Goal: Task Accomplishment & Management: Complete application form

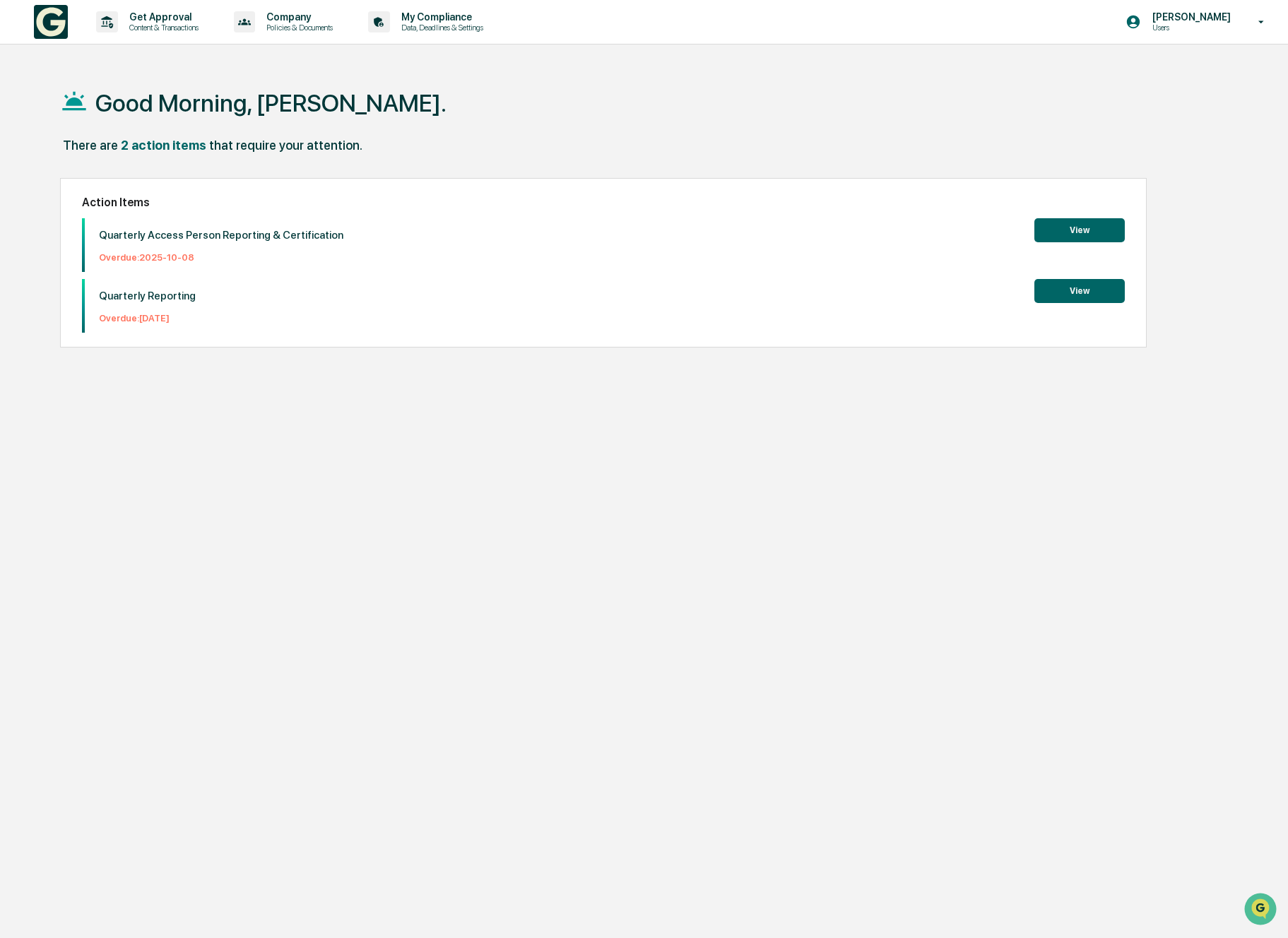
click at [1060, 281] on button "View" at bounding box center [1079, 291] width 90 height 24
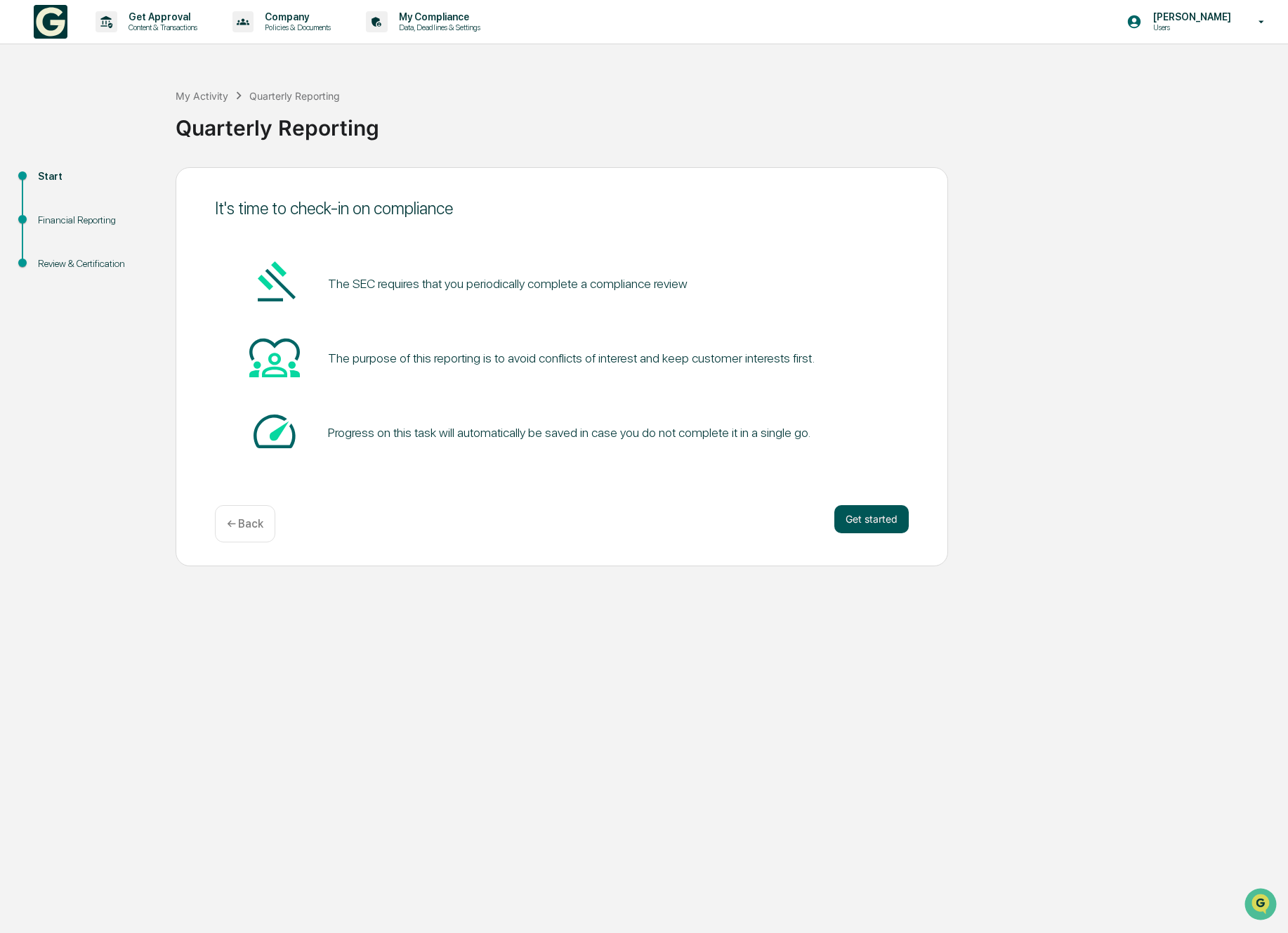
click at [900, 514] on button "Get started" at bounding box center [872, 518] width 75 height 28
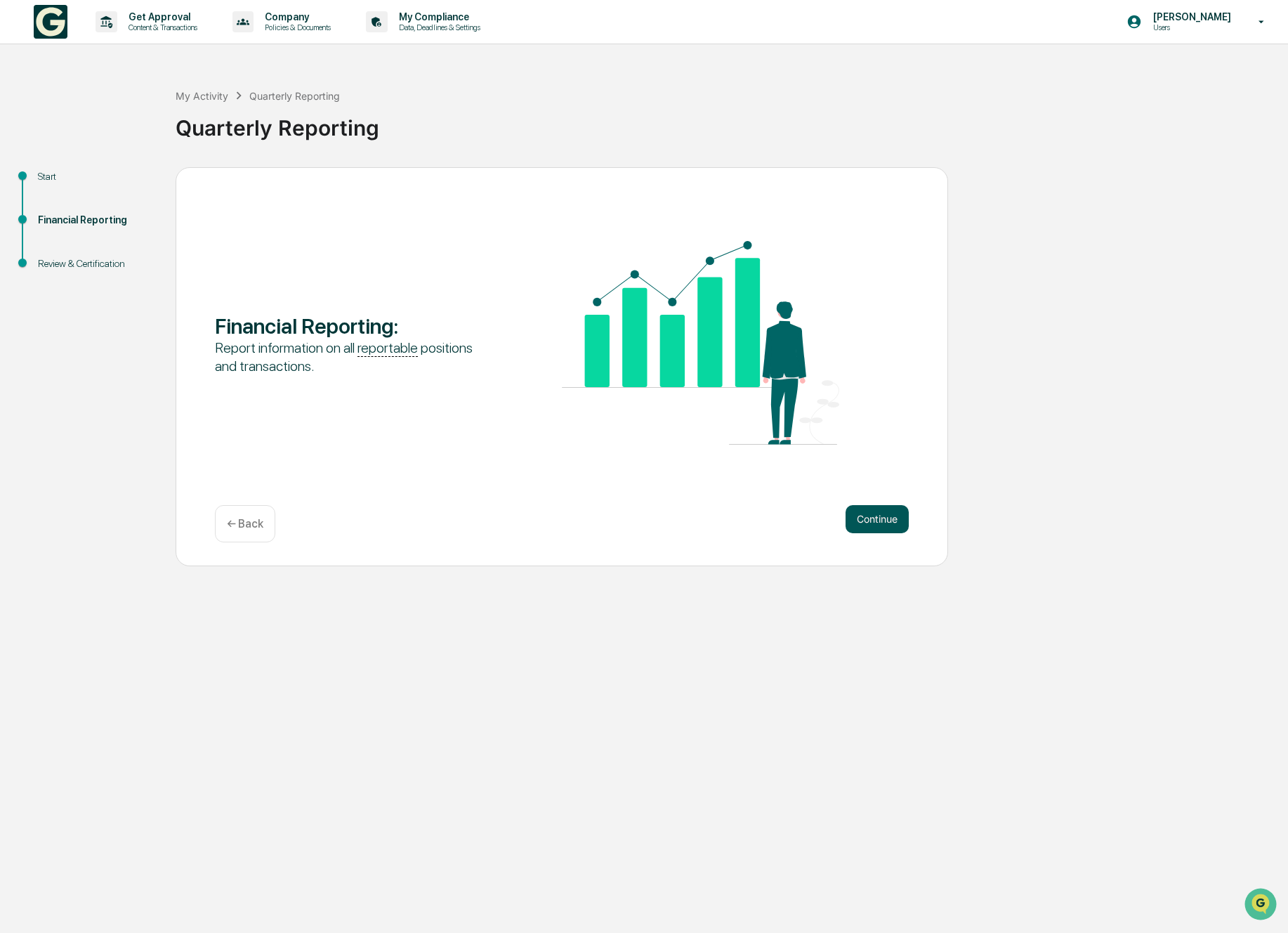
click at [891, 517] on button "Continue" at bounding box center [877, 518] width 64 height 28
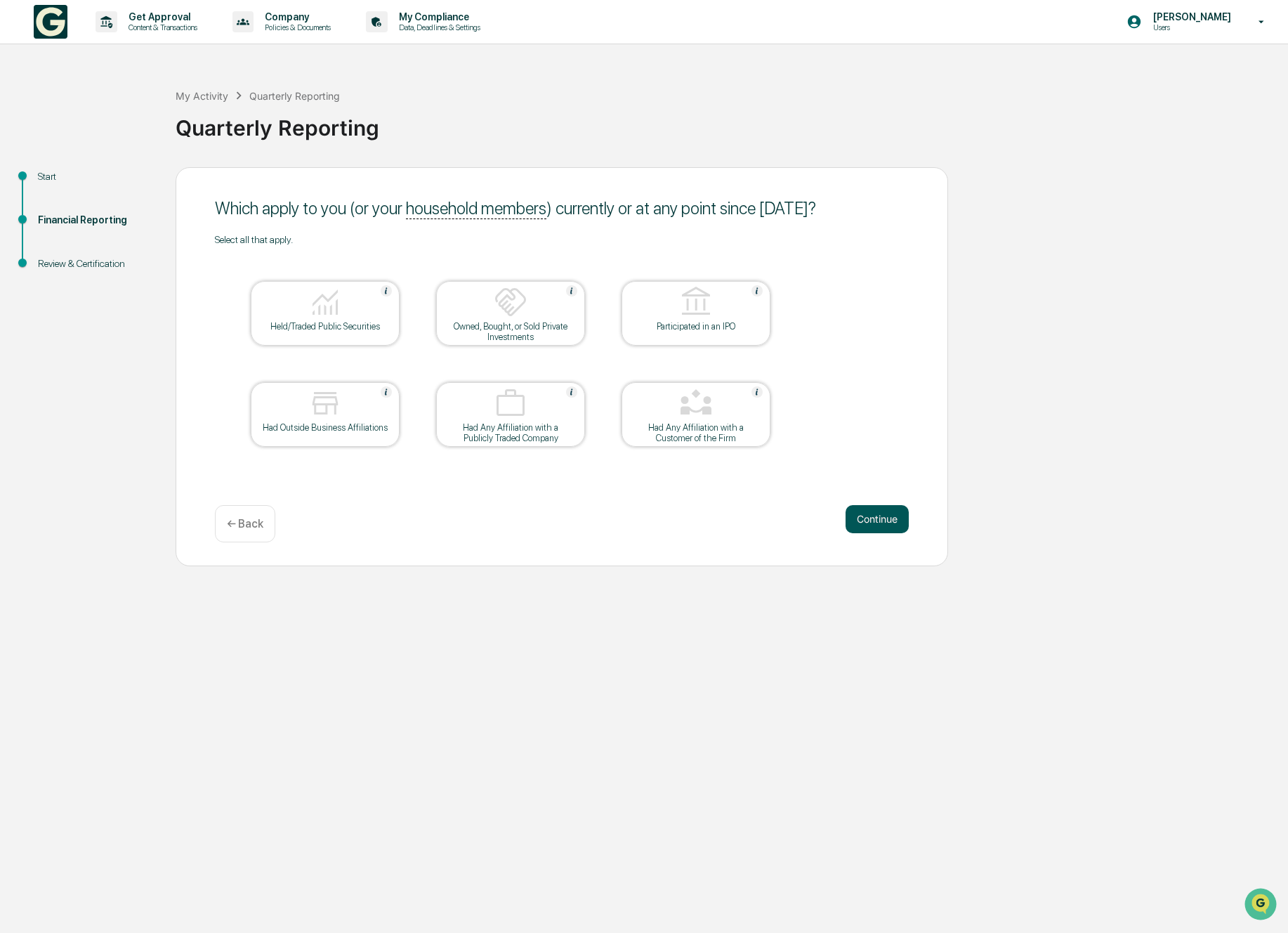
click at [888, 523] on button "Continue" at bounding box center [877, 518] width 64 height 28
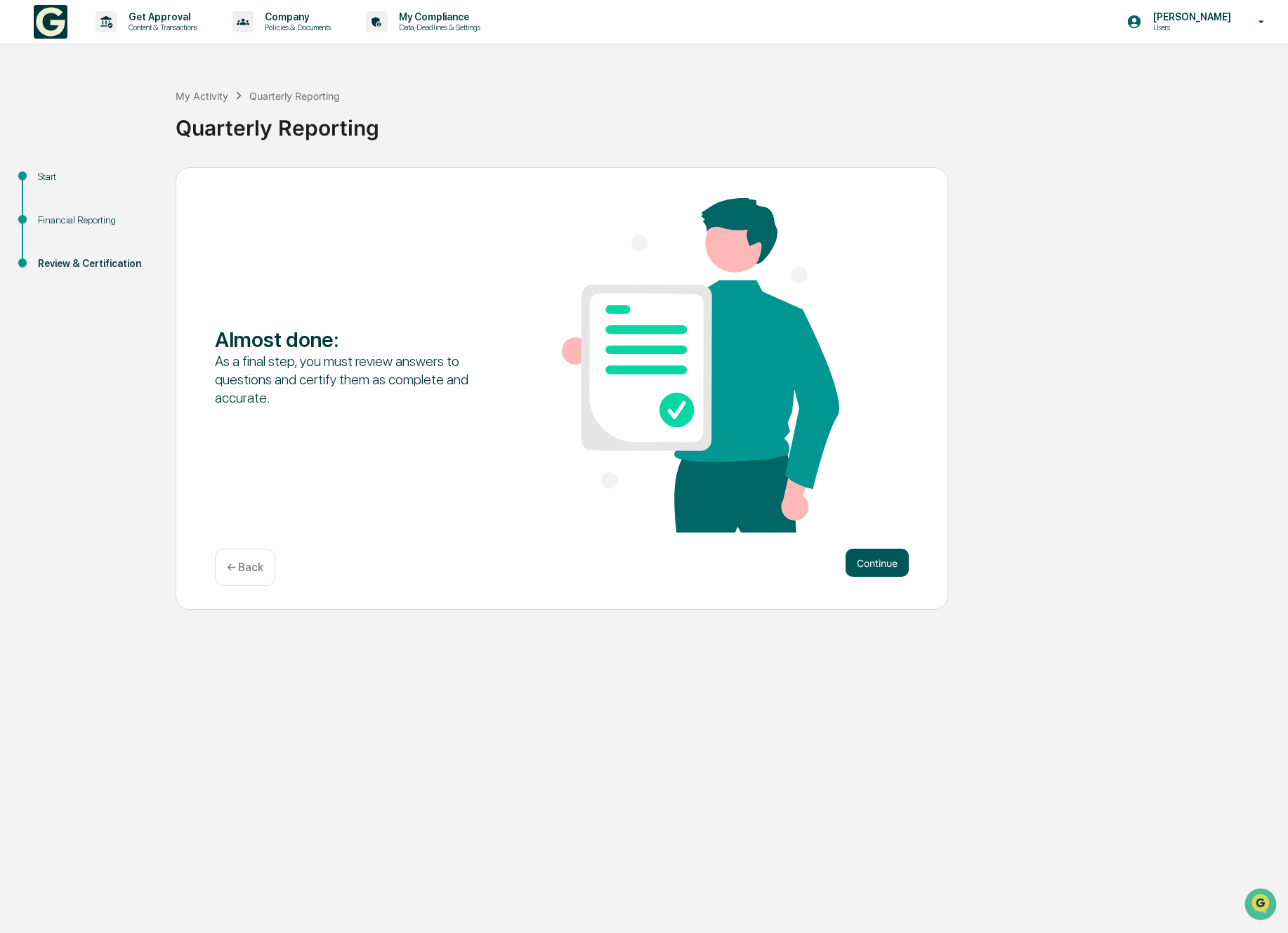
click at [881, 557] on button "Continue" at bounding box center [877, 562] width 64 height 28
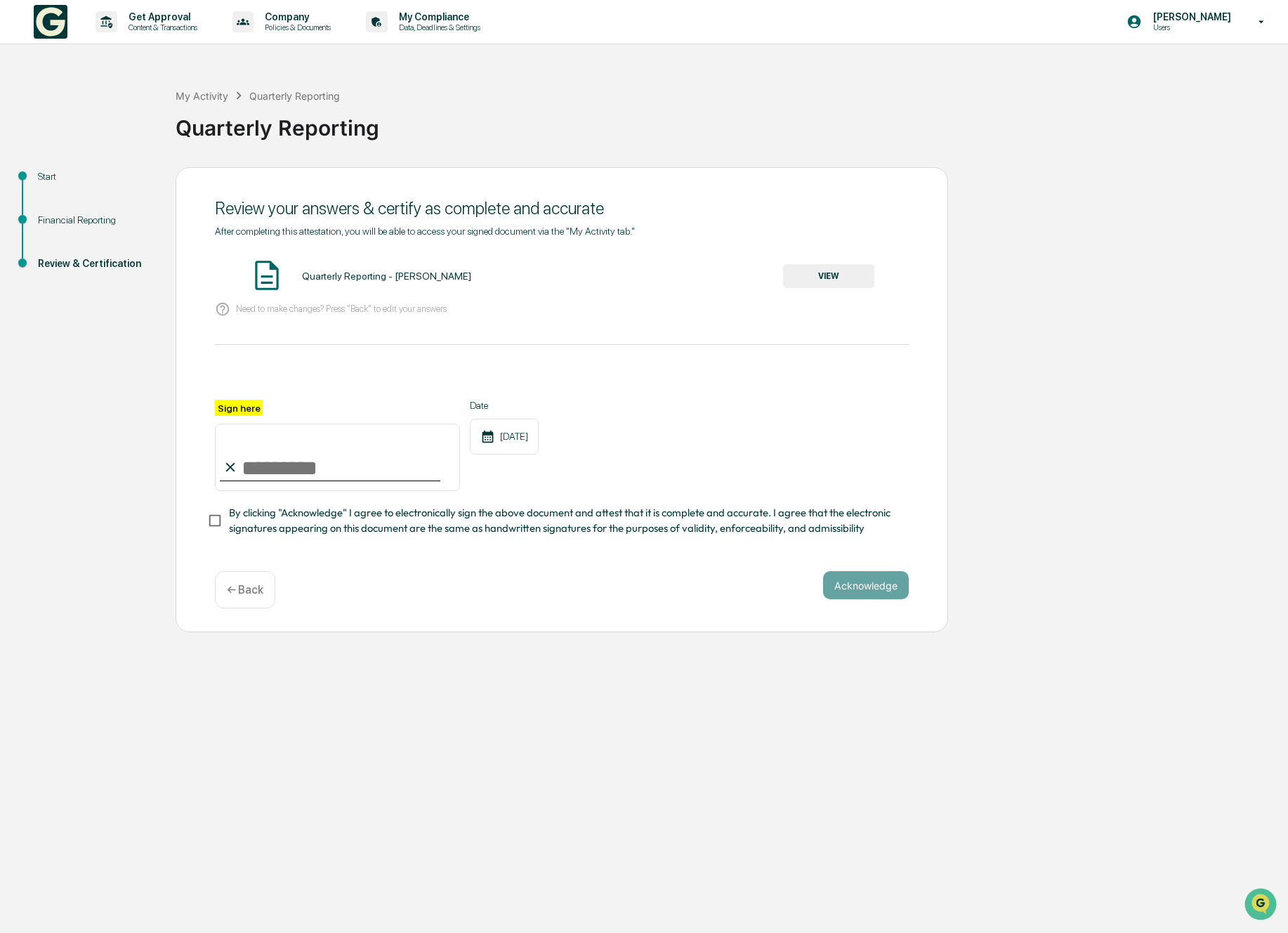
click at [793, 280] on button "VIEW" at bounding box center [828, 276] width 92 height 24
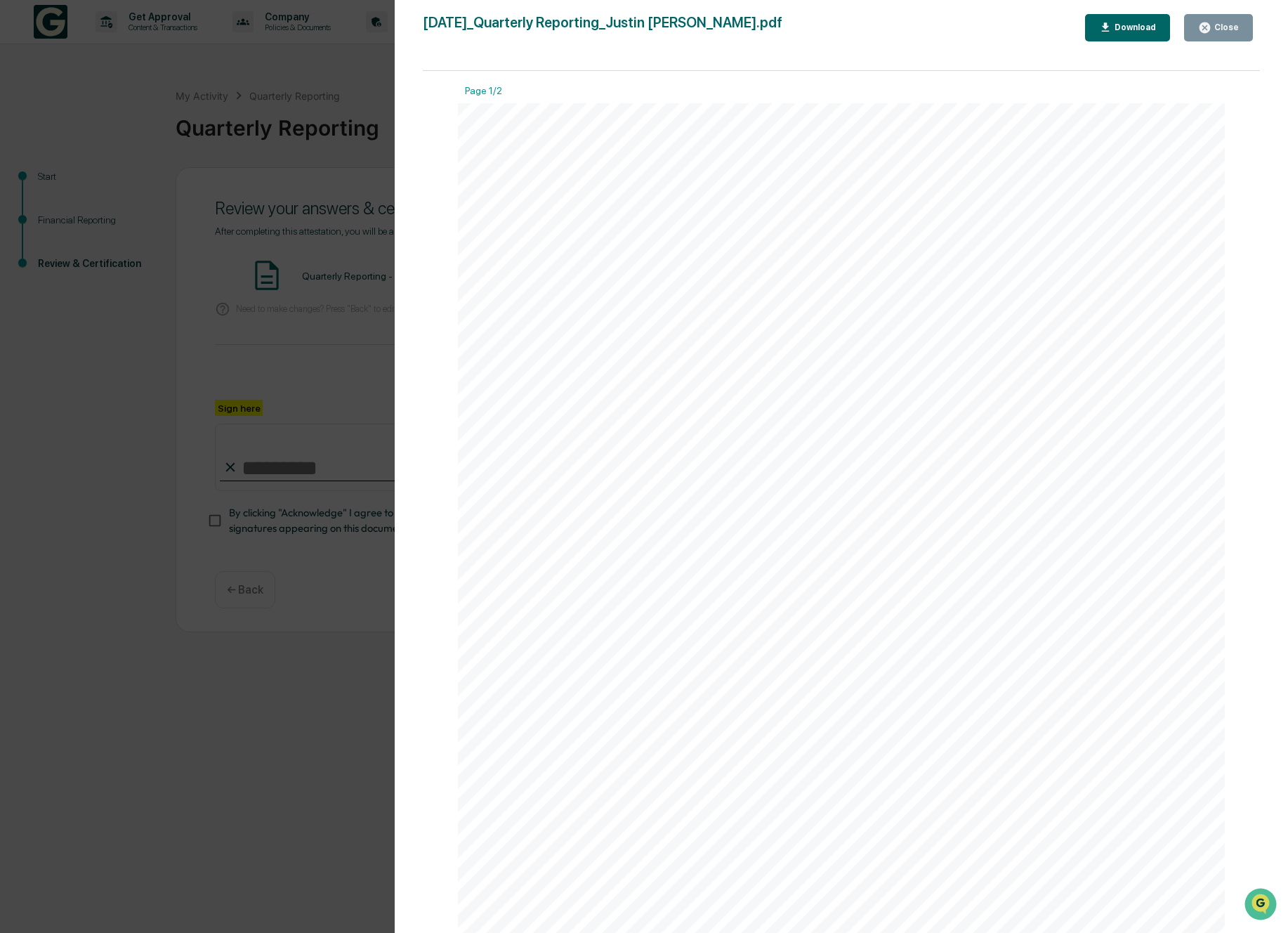
click at [1216, 29] on div "Close" at bounding box center [1225, 28] width 27 height 10
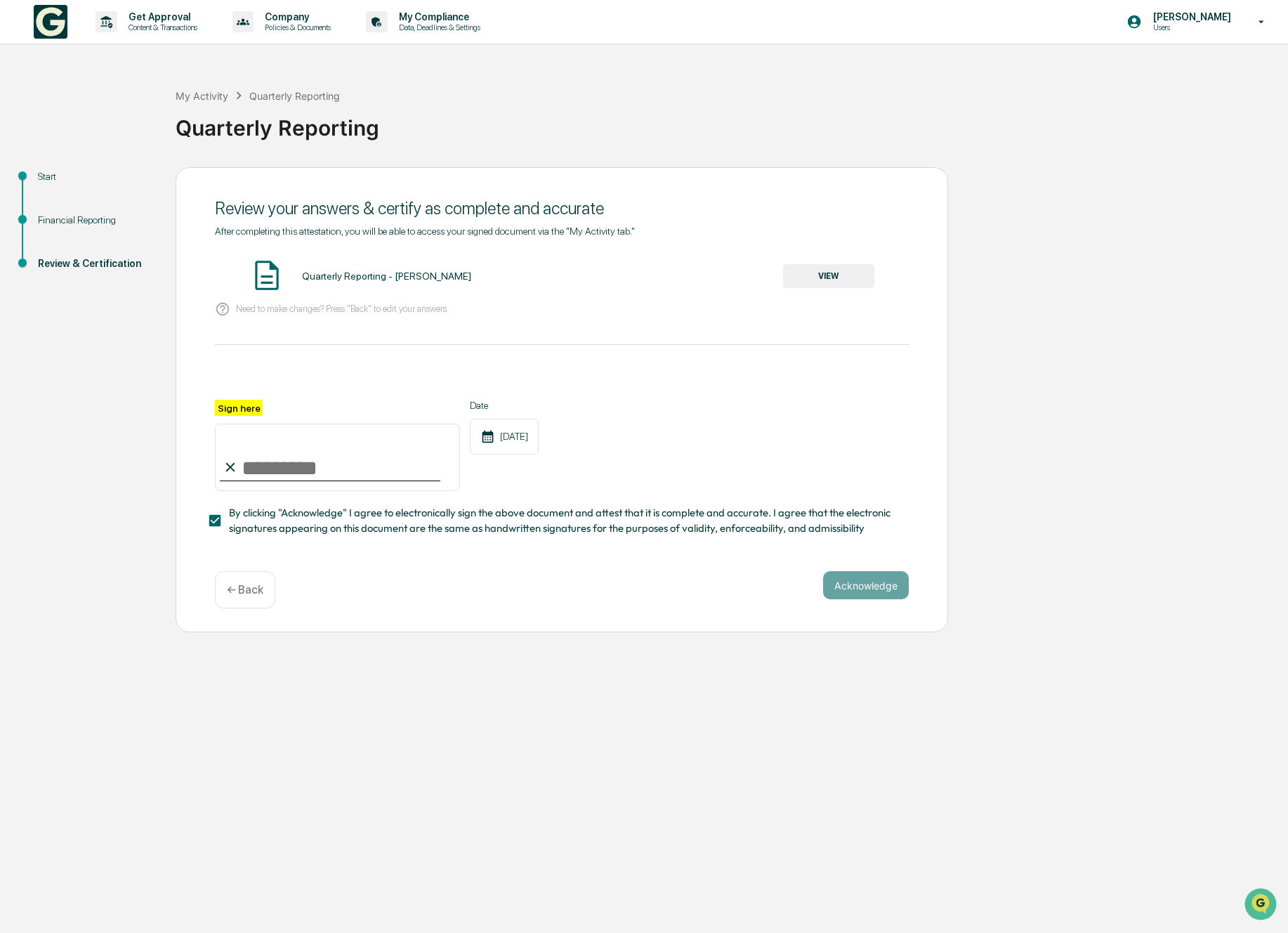
click at [287, 456] on input "Sign here" at bounding box center [337, 457] width 245 height 68
click at [255, 411] on label "Sign here" at bounding box center [238, 407] width 47 height 16
click at [255, 423] on input "Sign here" at bounding box center [337, 457] width 245 height 68
type input "**********"
click at [903, 587] on button "Acknowledge" at bounding box center [866, 584] width 86 height 28
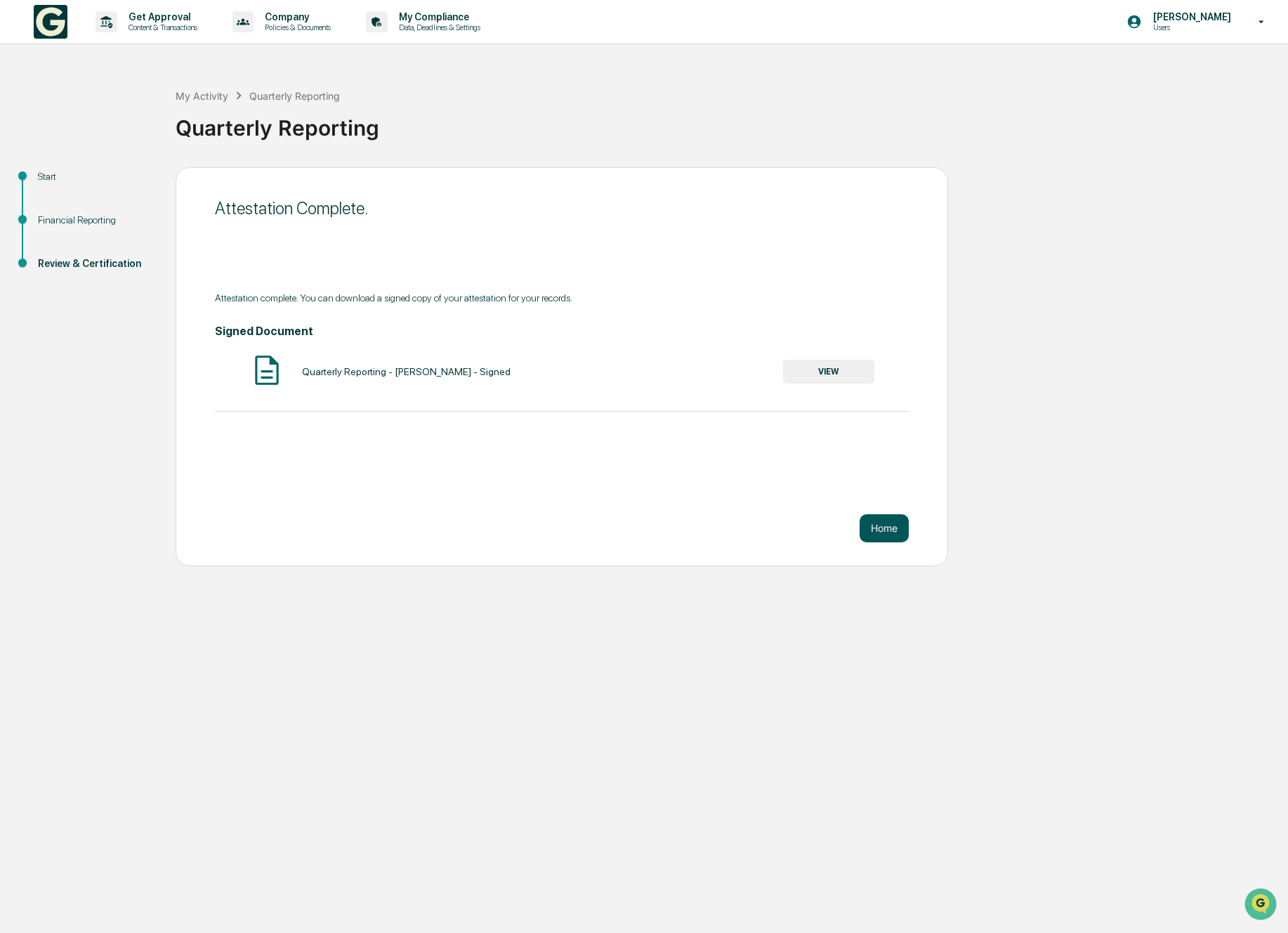
click at [874, 522] on button "Home" at bounding box center [884, 528] width 49 height 28
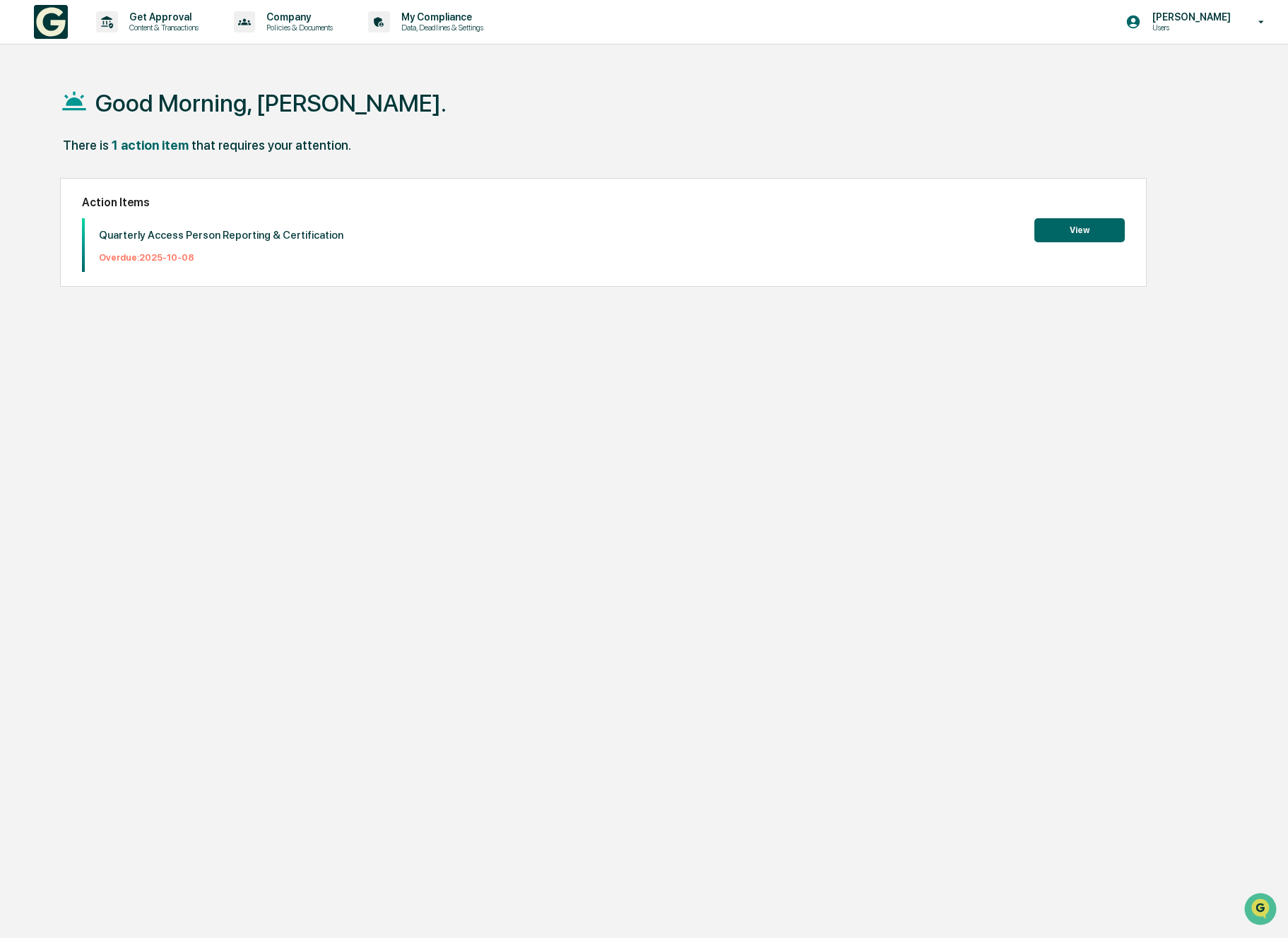
click at [1043, 238] on button "View" at bounding box center [1079, 230] width 90 height 24
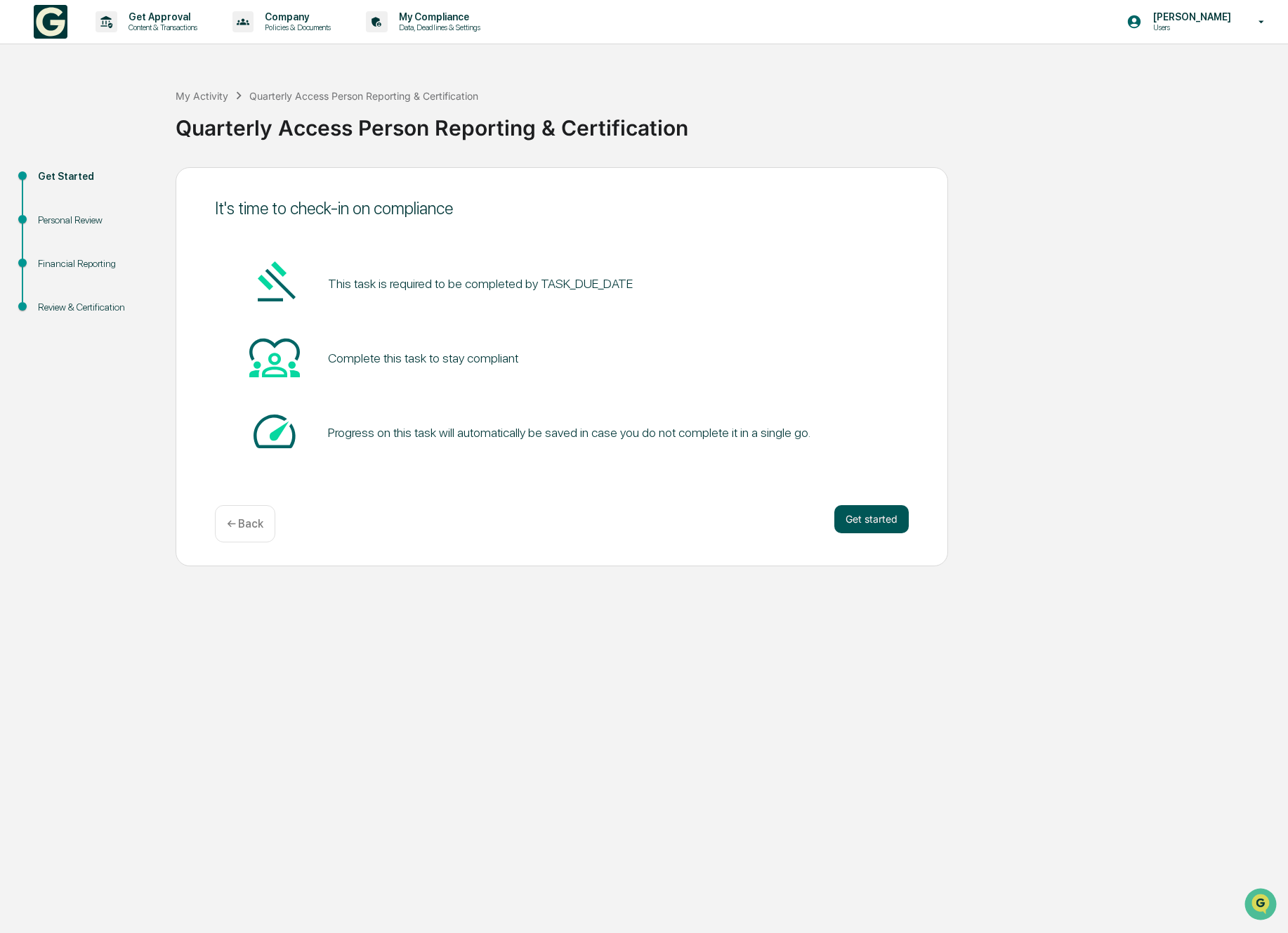
click at [873, 524] on button "Get started" at bounding box center [872, 518] width 75 height 28
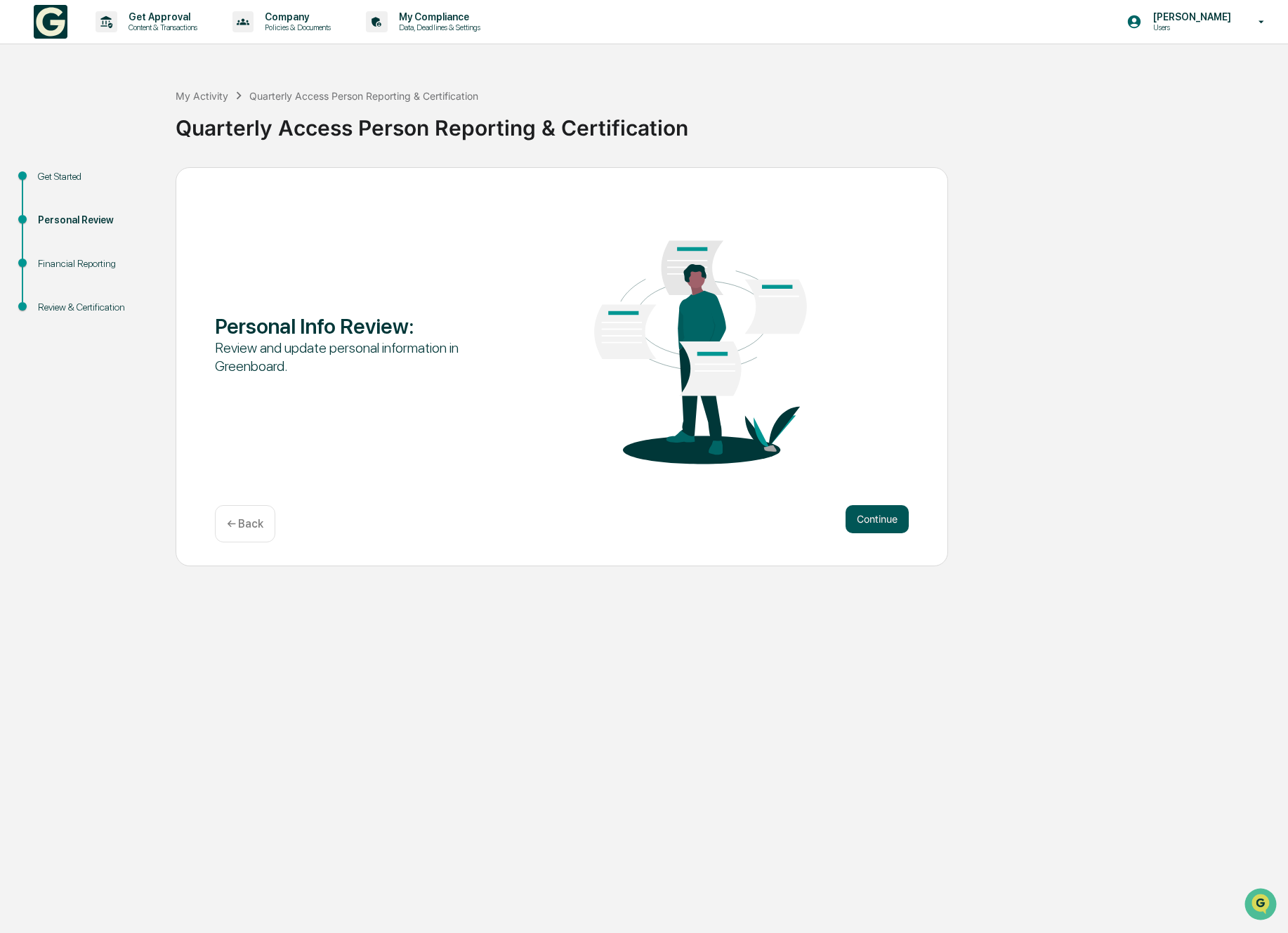
click at [891, 525] on button "Continue" at bounding box center [877, 518] width 64 height 28
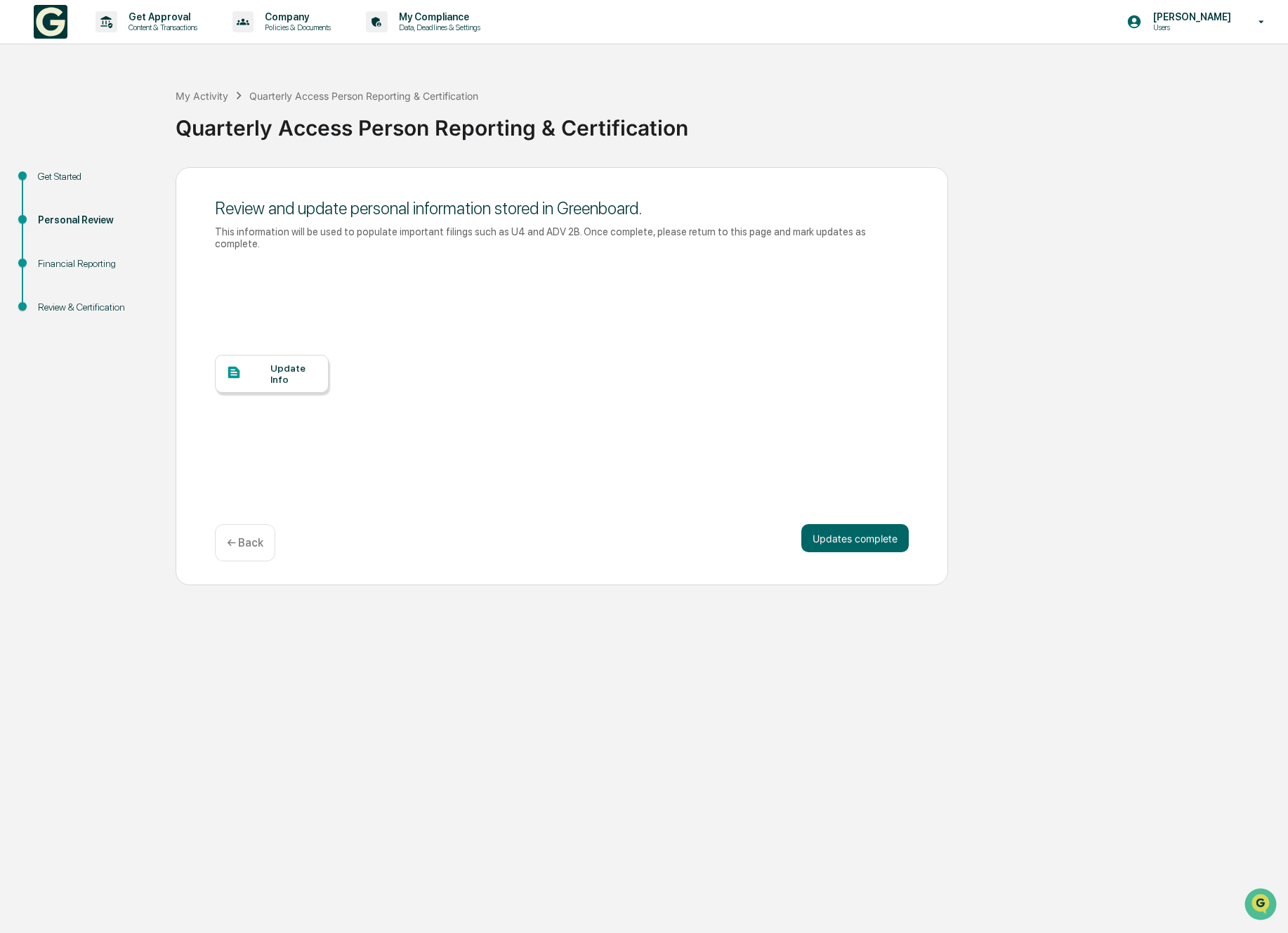
click at [265, 367] on div at bounding box center [248, 373] width 44 height 18
click at [862, 544] on button "Updates complete" at bounding box center [855, 538] width 108 height 28
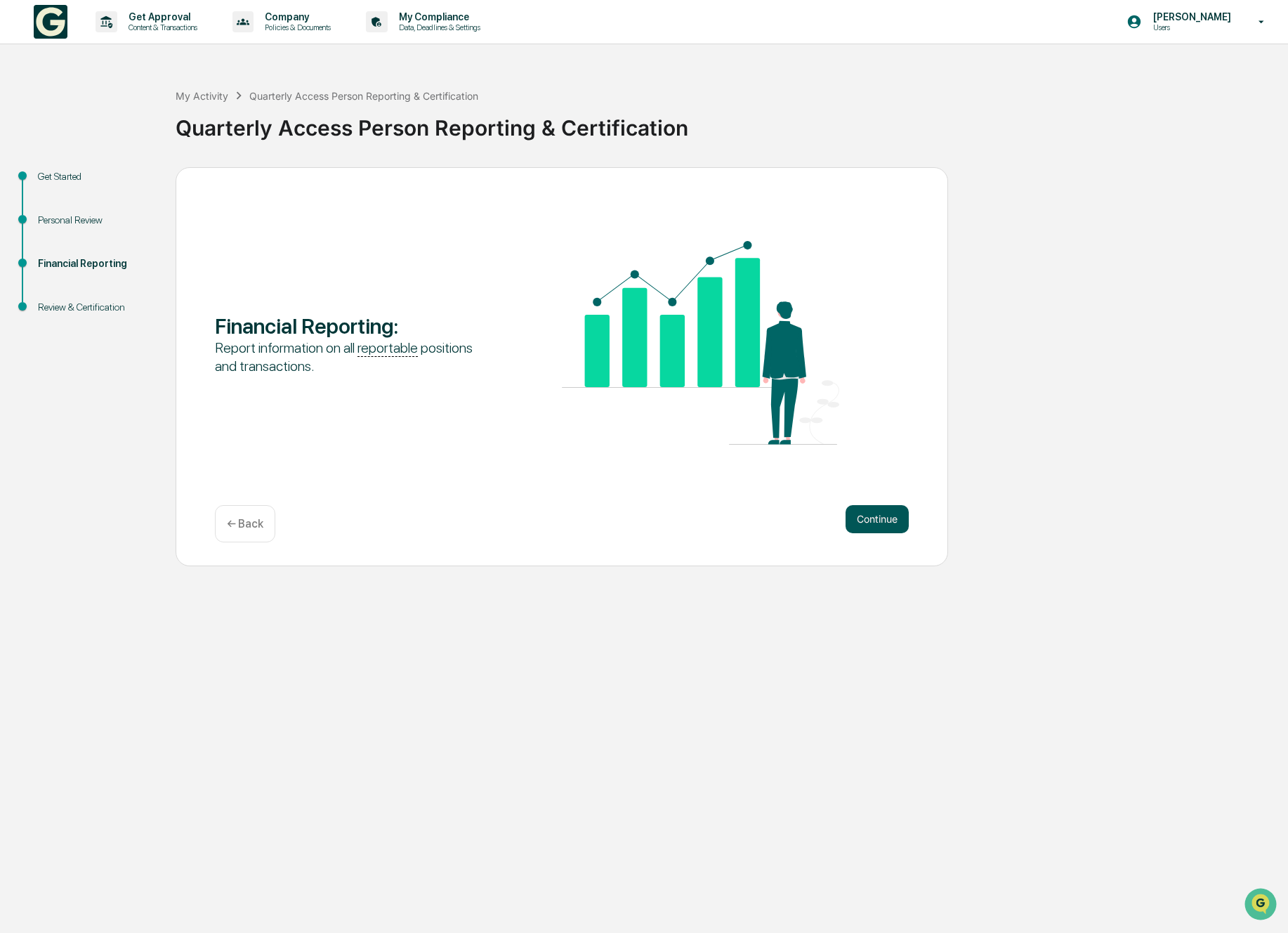
click at [873, 527] on button "Continue" at bounding box center [877, 518] width 64 height 28
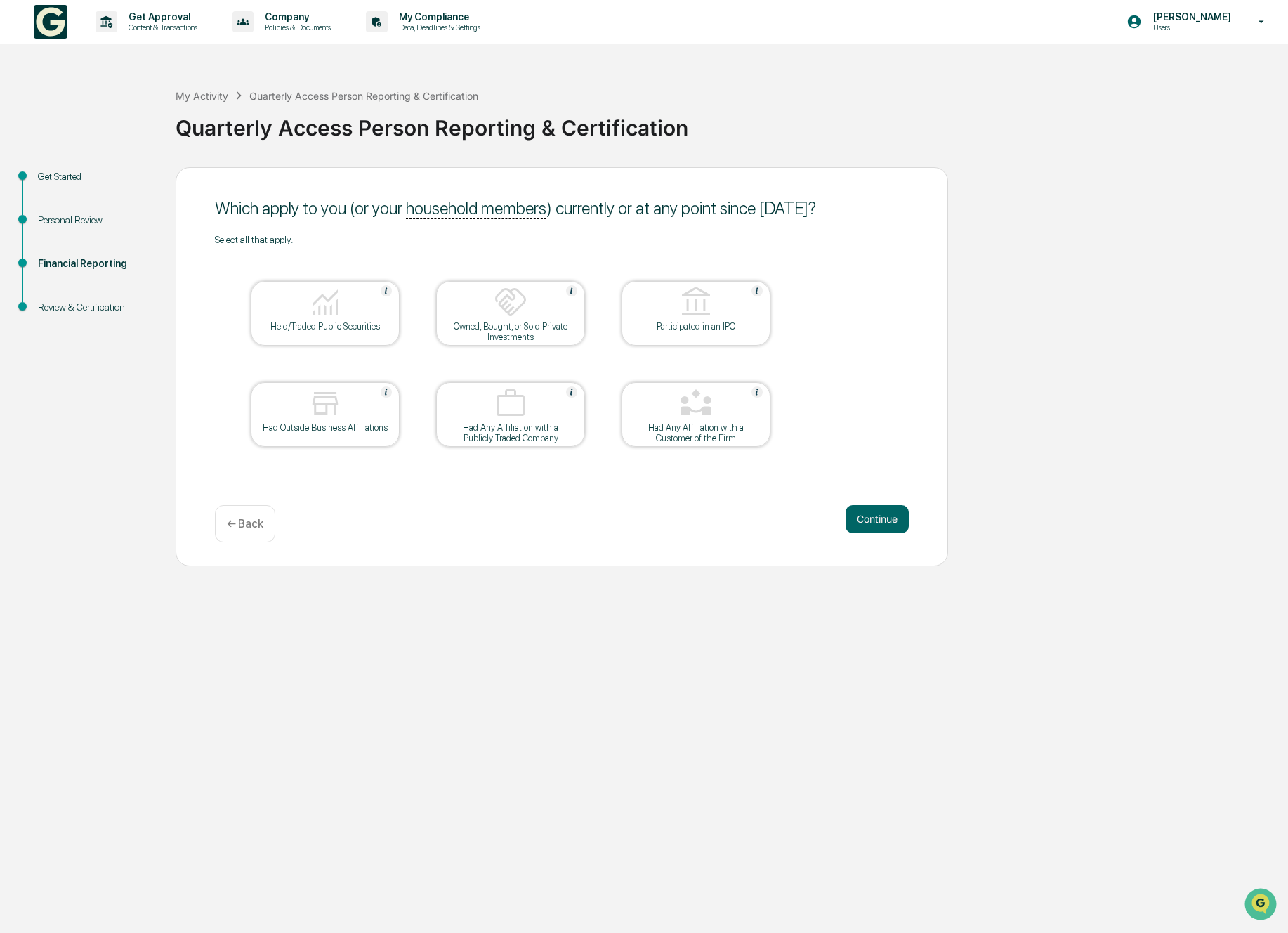
click at [337, 333] on div "Held/Traded Public Securities" at bounding box center [326, 313] width 149 height 64
click at [345, 325] on div "Held/Traded Public Securities" at bounding box center [325, 326] width 126 height 10
click at [338, 318] on img at bounding box center [326, 302] width 34 height 34
click at [873, 522] on button "Continue" at bounding box center [877, 518] width 64 height 28
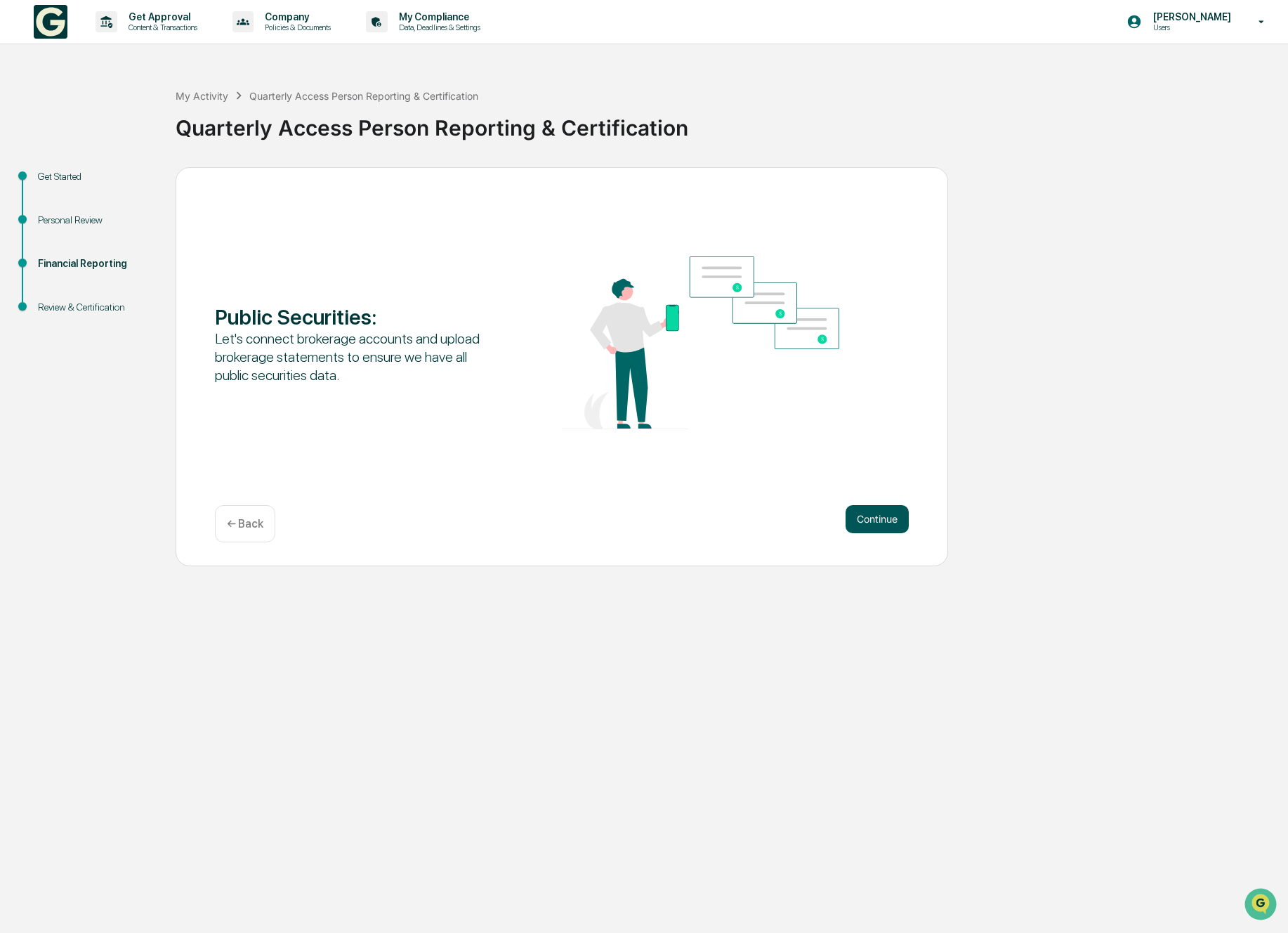
click at [856, 512] on button "Continue" at bounding box center [877, 518] width 64 height 28
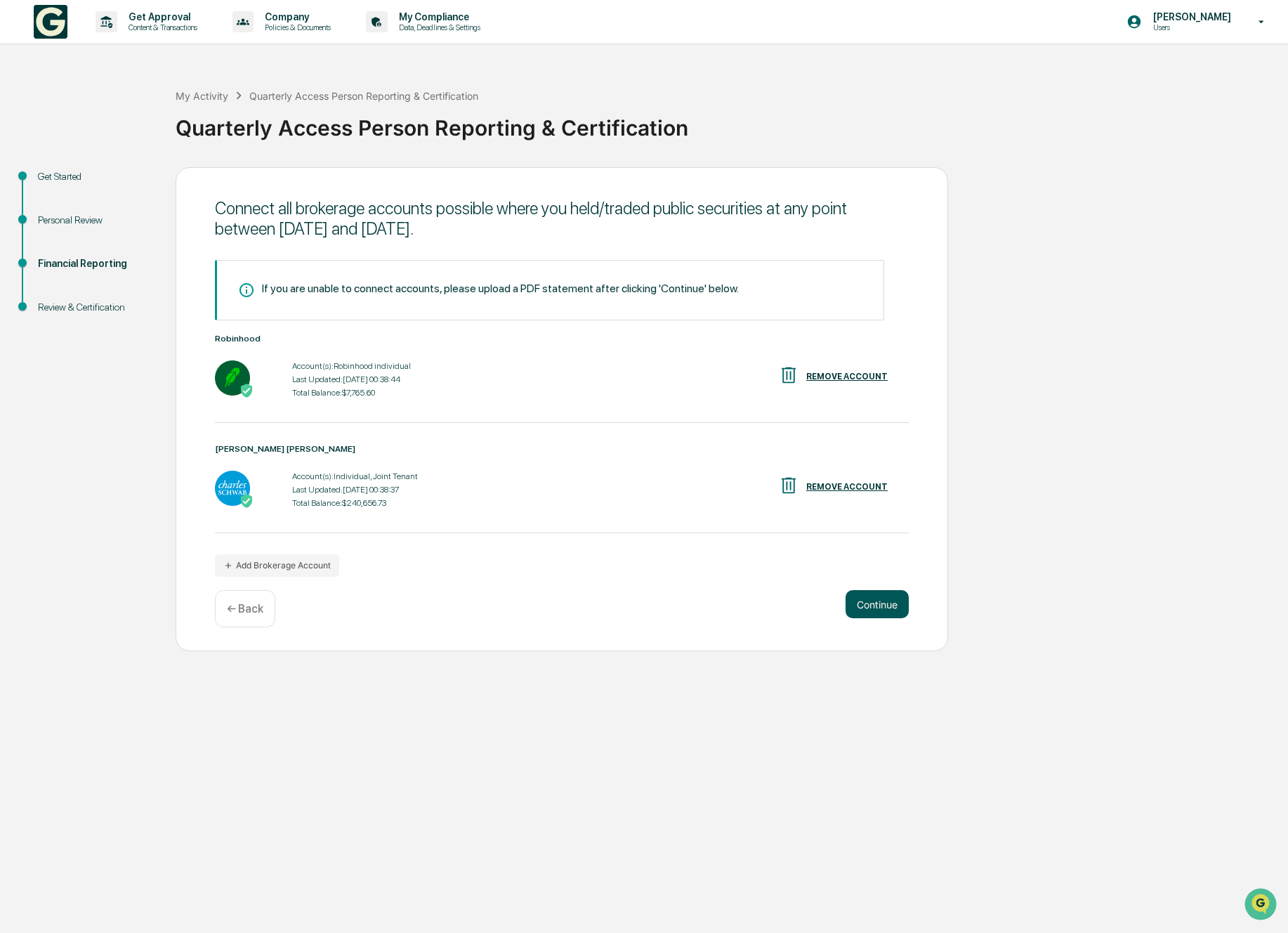
click at [880, 606] on button "Continue" at bounding box center [877, 604] width 64 height 28
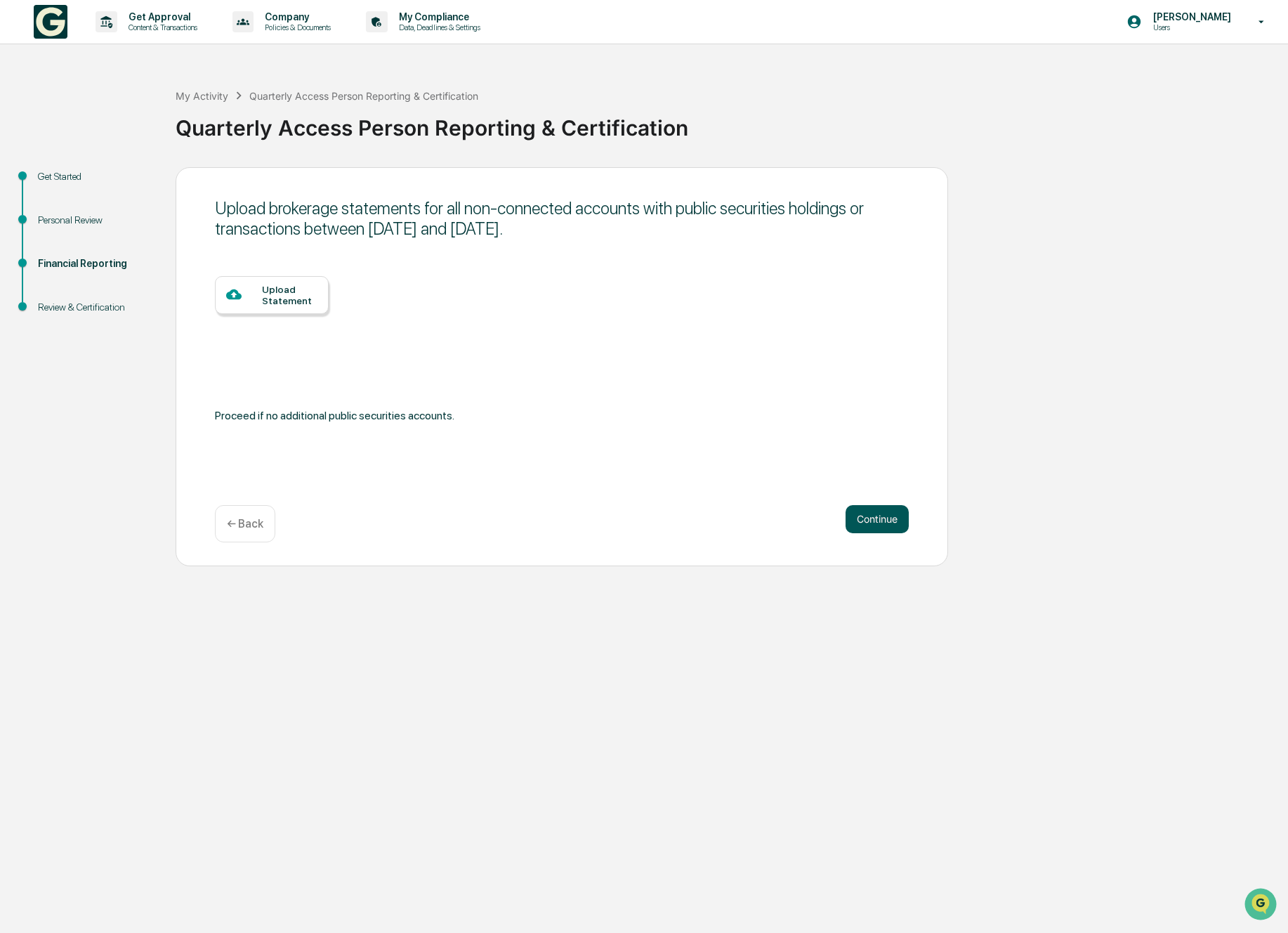
click at [871, 522] on button "Continue" at bounding box center [877, 518] width 64 height 28
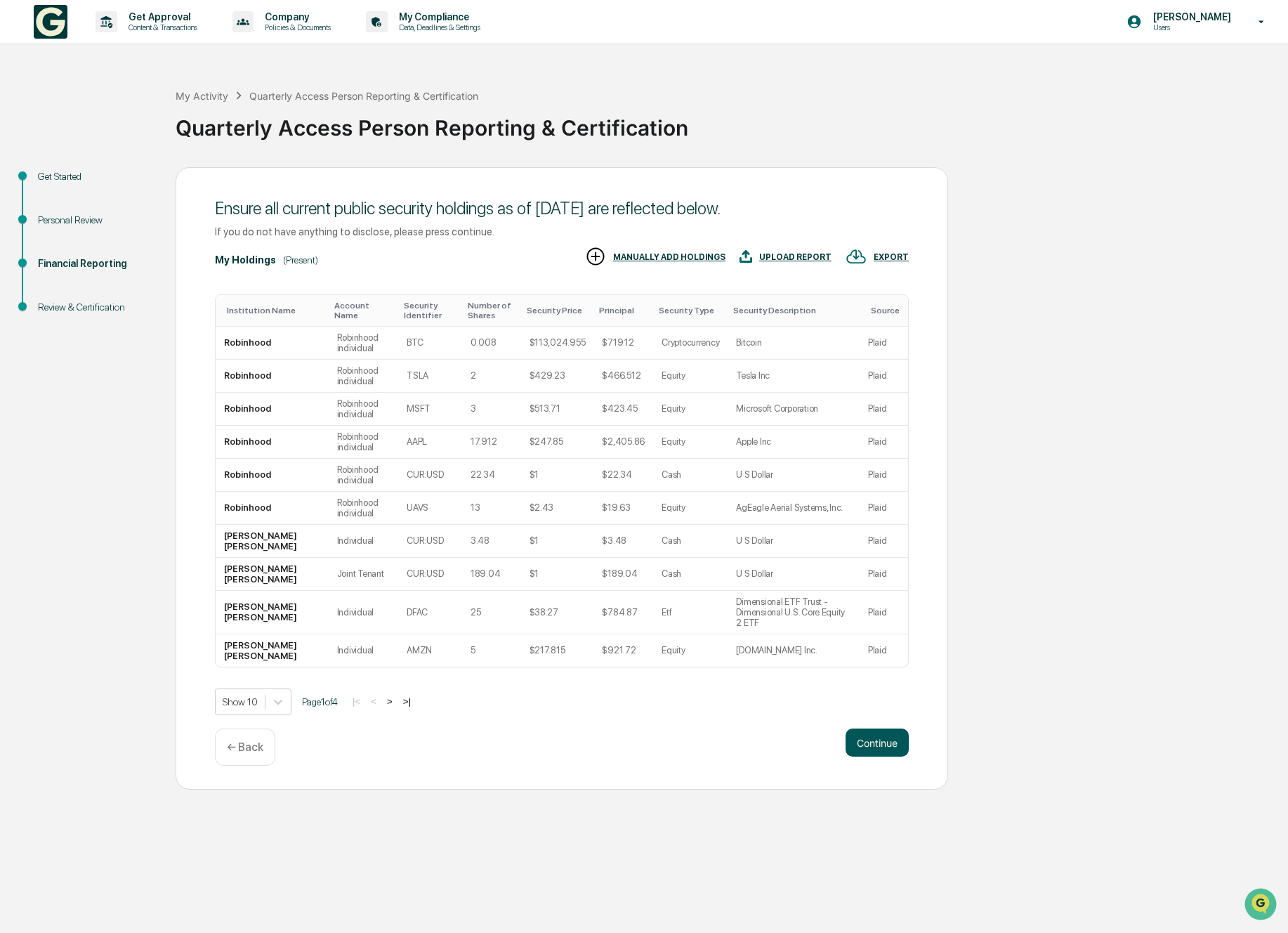
click at [861, 757] on button "Continue" at bounding box center [877, 742] width 64 height 28
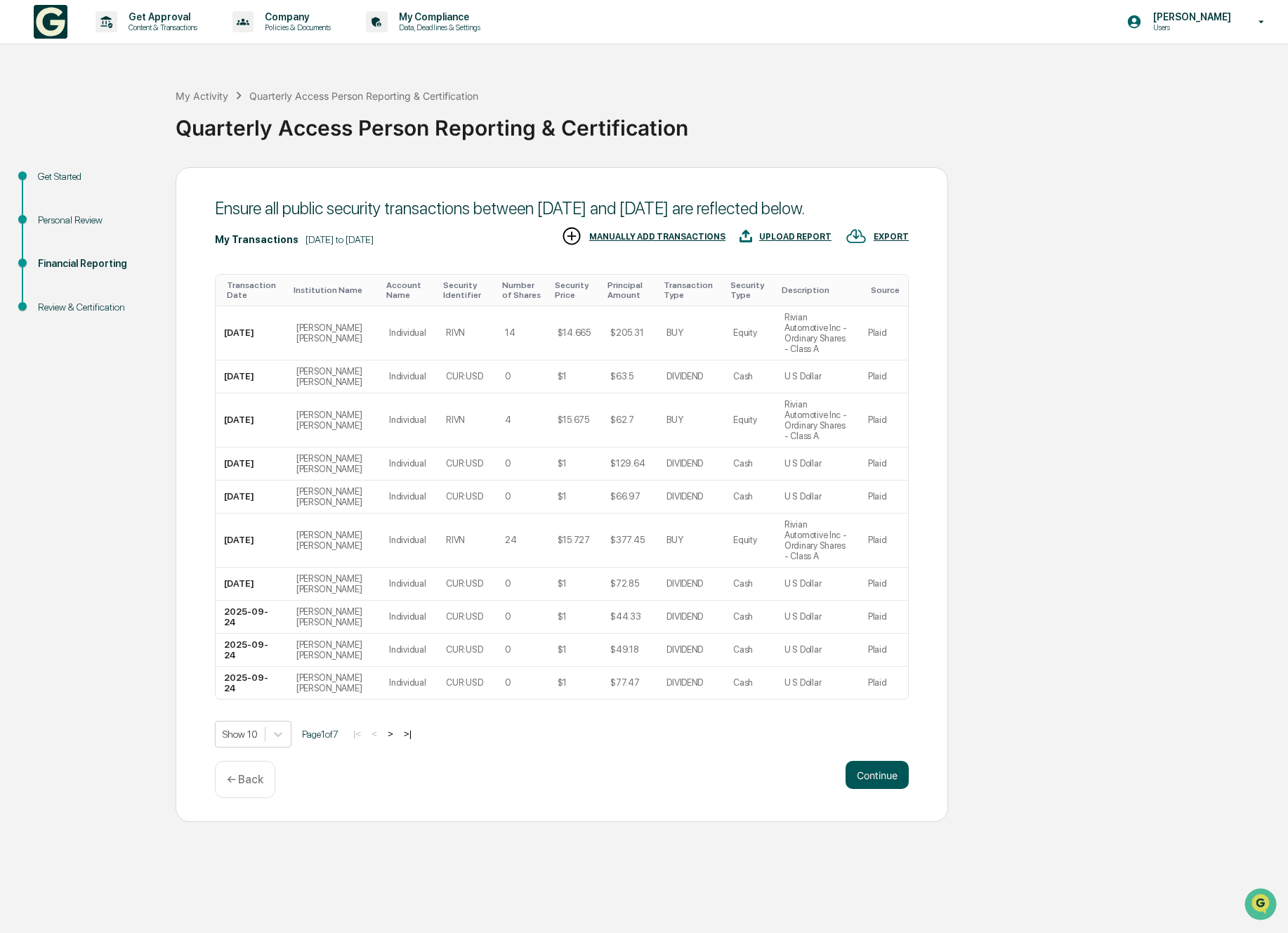
click at [882, 775] on button "Continue" at bounding box center [877, 774] width 64 height 28
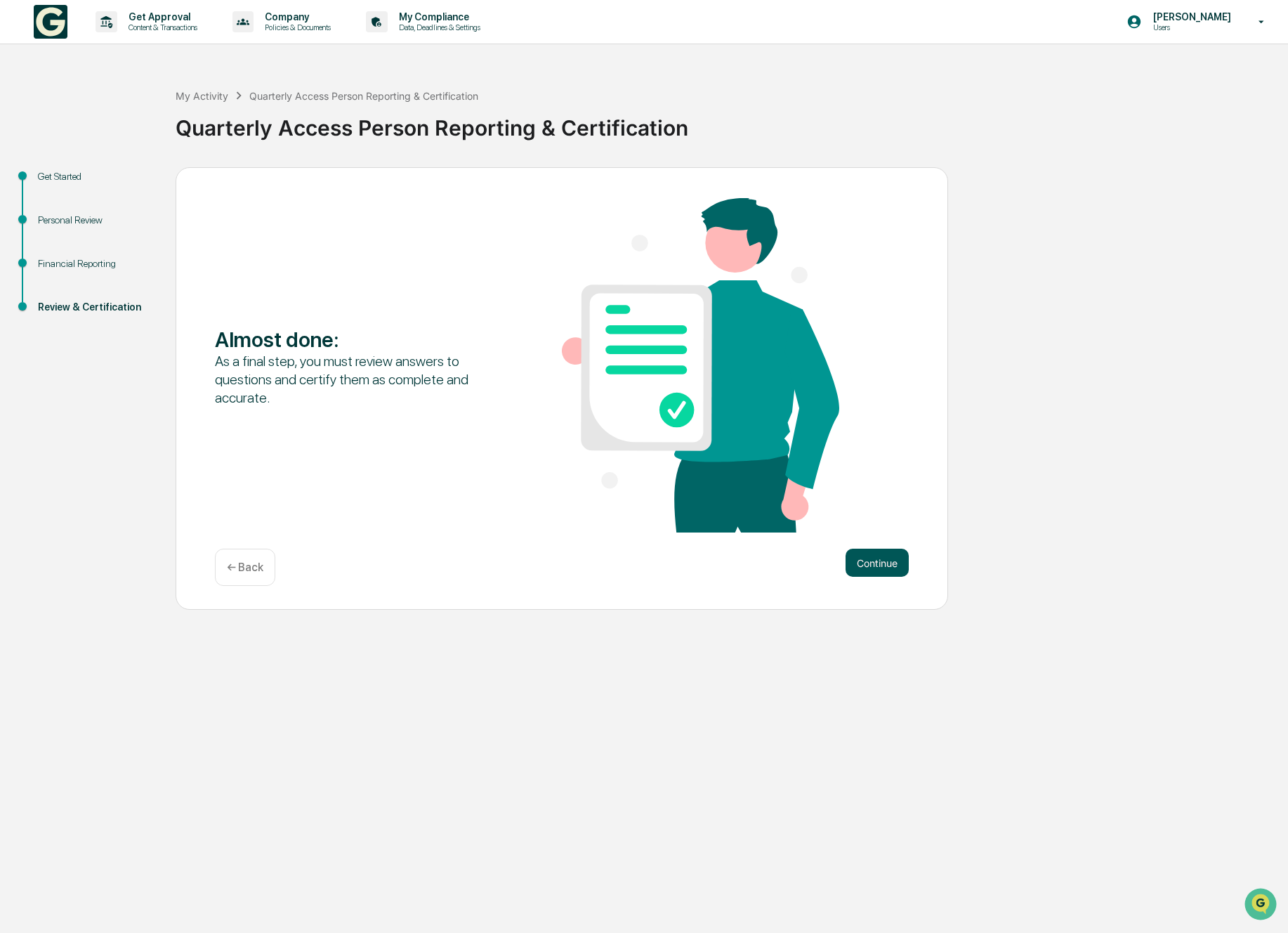
click at [852, 573] on button "Continue" at bounding box center [877, 562] width 64 height 28
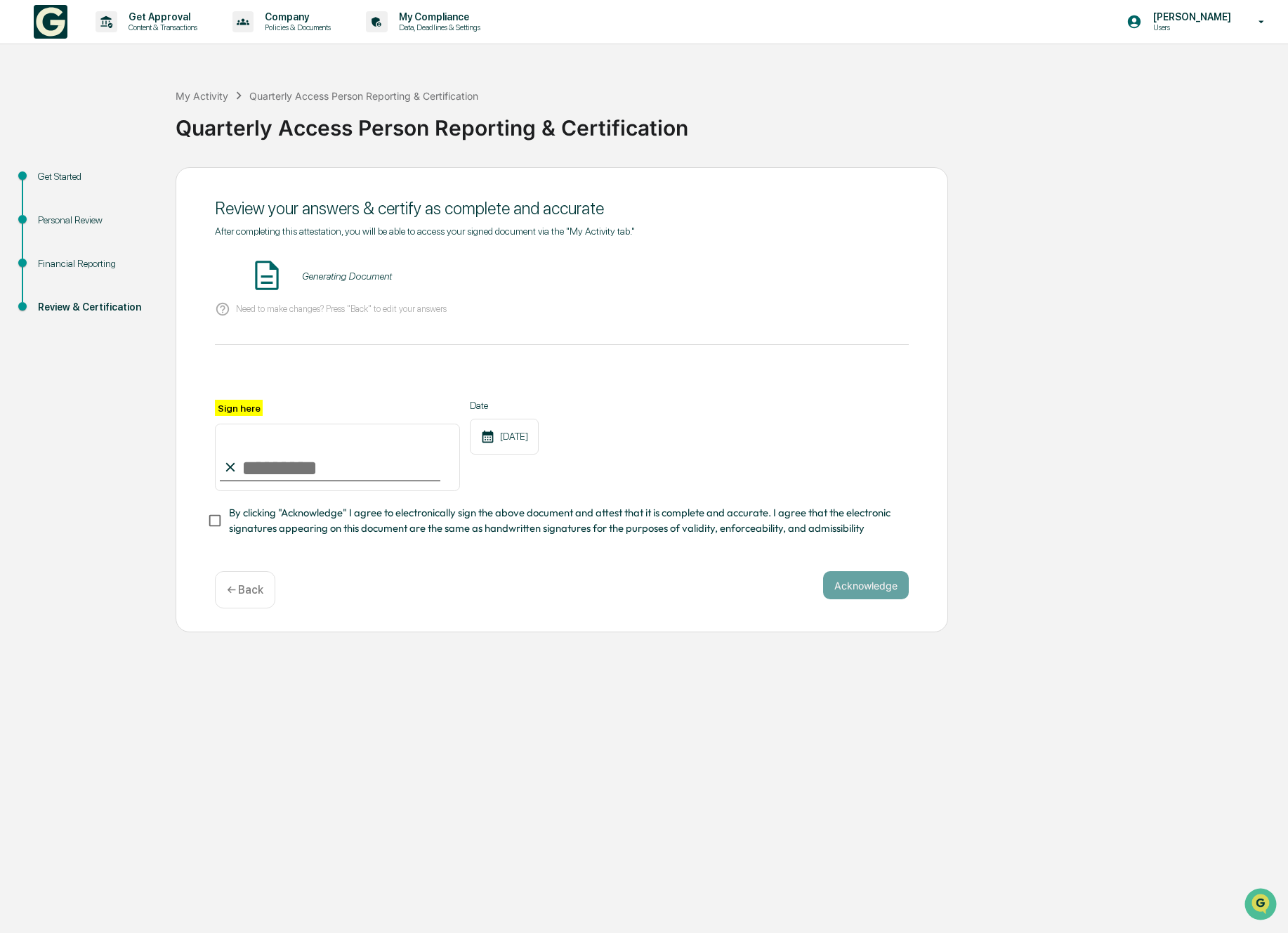
click at [333, 464] on input "Sign here" at bounding box center [337, 457] width 245 height 68
type input "**********"
click at [354, 313] on p "Need to make changes? Press "Back" to edit your answers" at bounding box center [341, 309] width 210 height 10
click at [798, 278] on button "VIEW" at bounding box center [828, 276] width 92 height 24
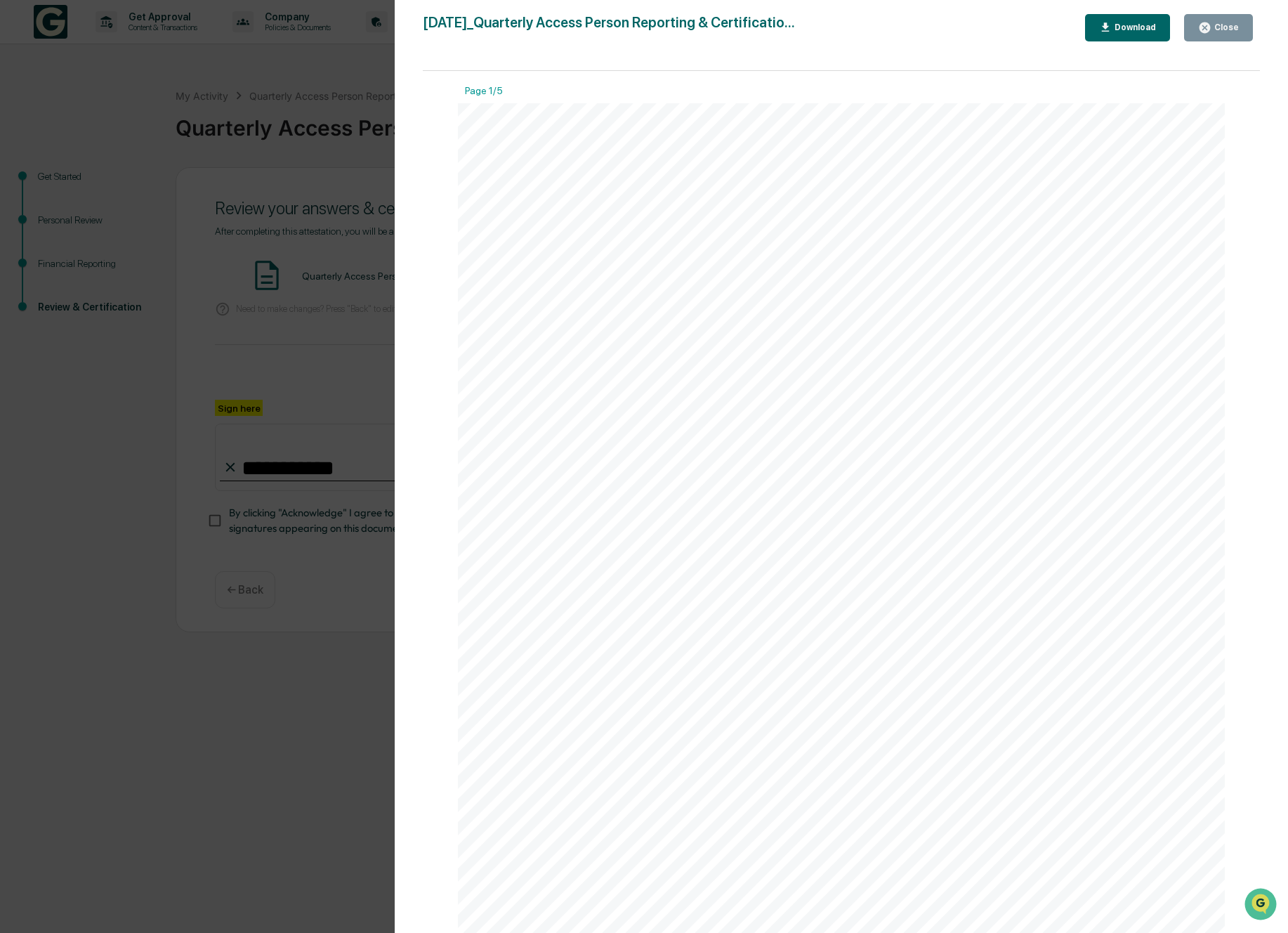
click at [1215, 30] on div "Close" at bounding box center [1225, 28] width 27 height 10
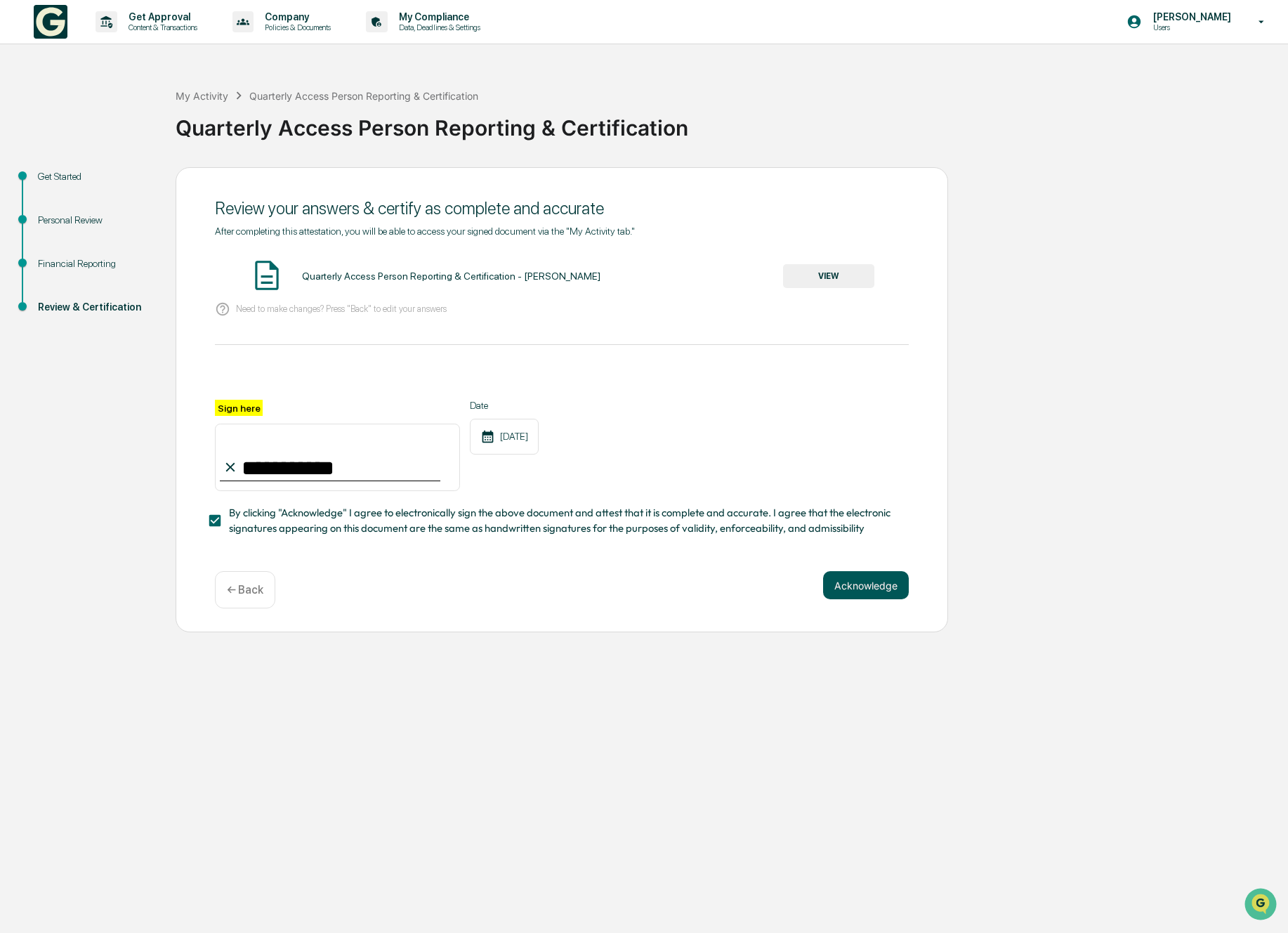
click at [895, 585] on button "Acknowledge" at bounding box center [866, 584] width 86 height 28
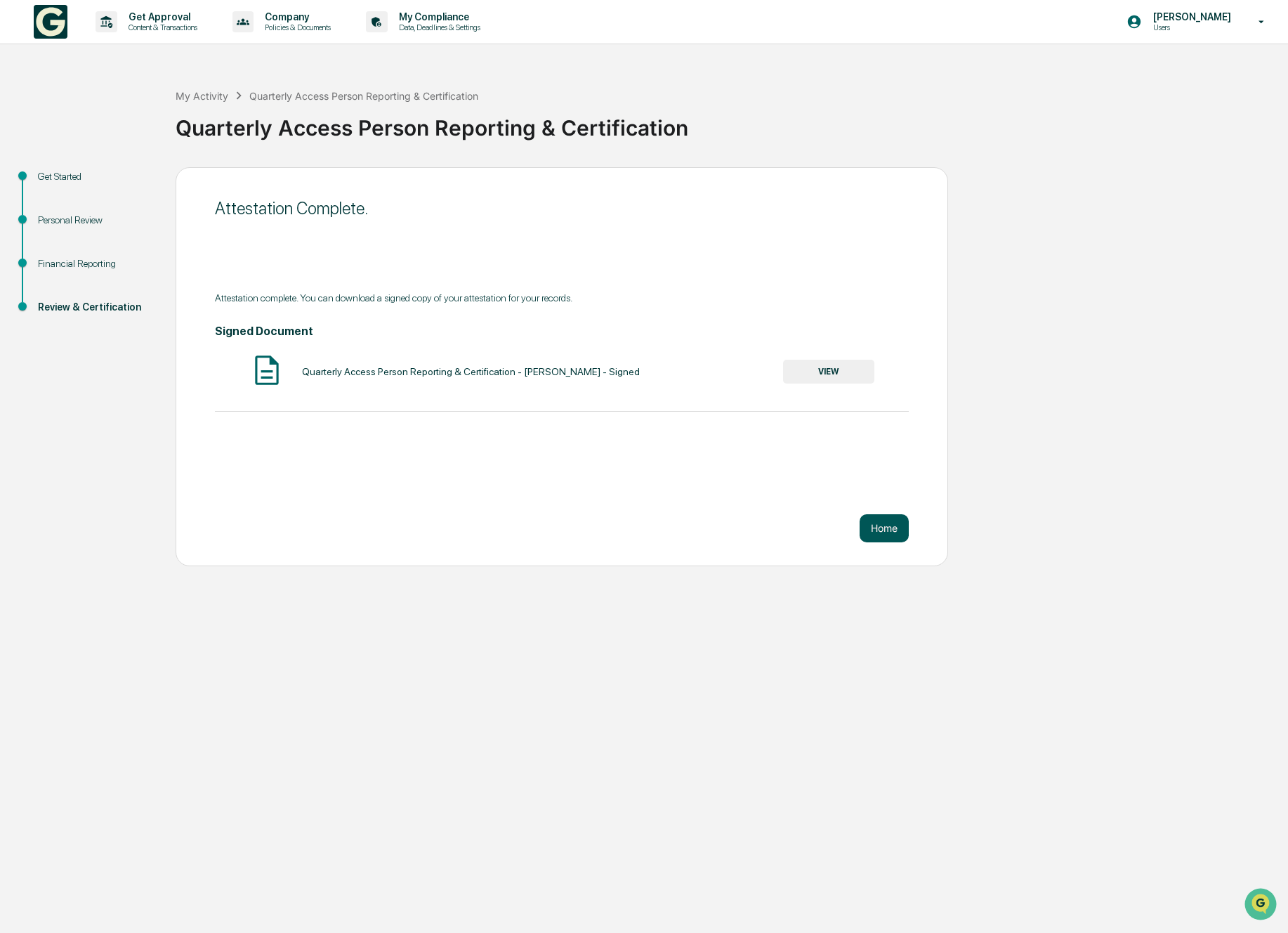
click at [873, 529] on button "Home" at bounding box center [884, 528] width 49 height 28
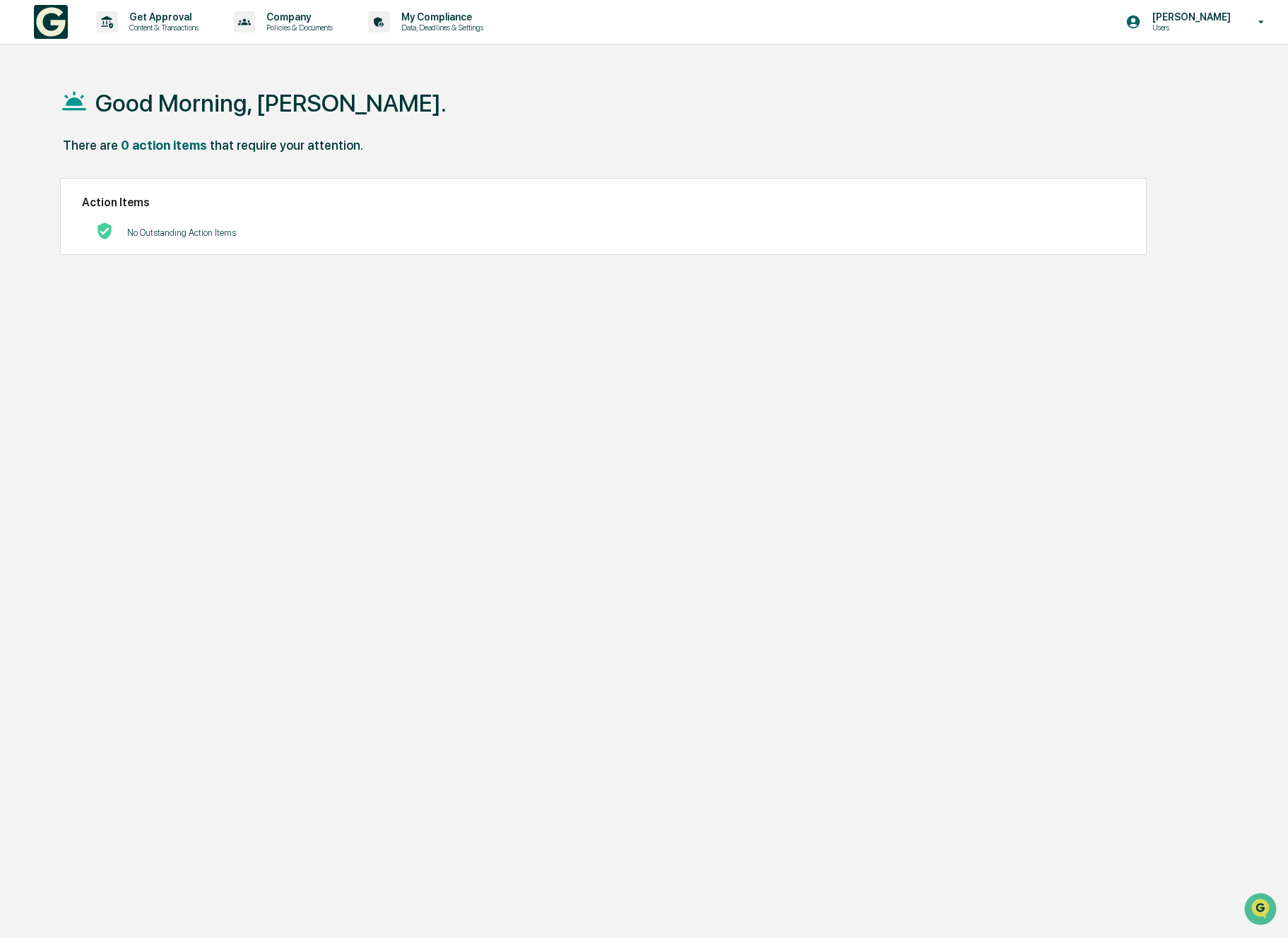
click at [548, 141] on div "There are 0 action items that require your attention." at bounding box center [639, 152] width 1159 height 29
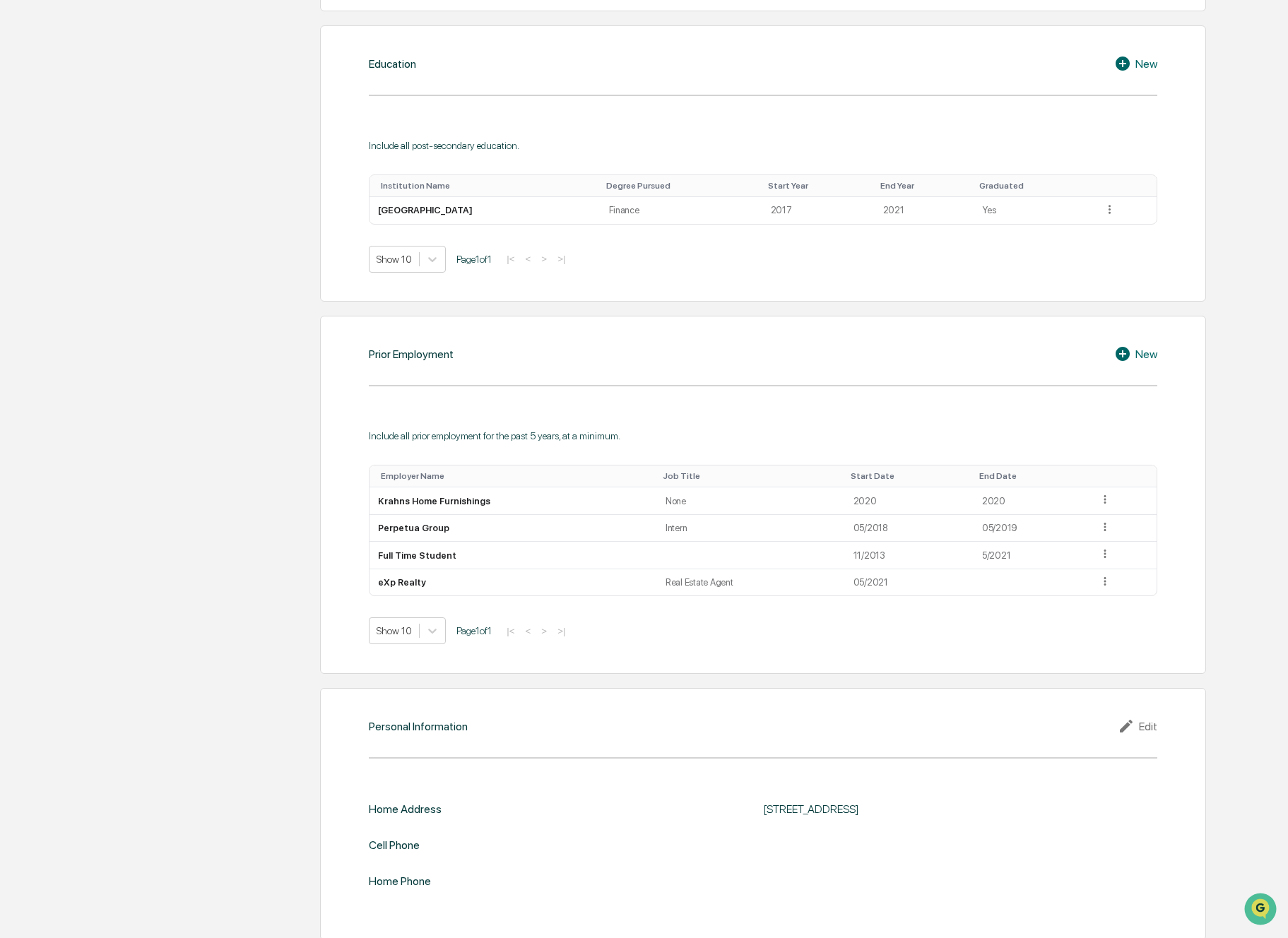
scroll to position [760, 0]
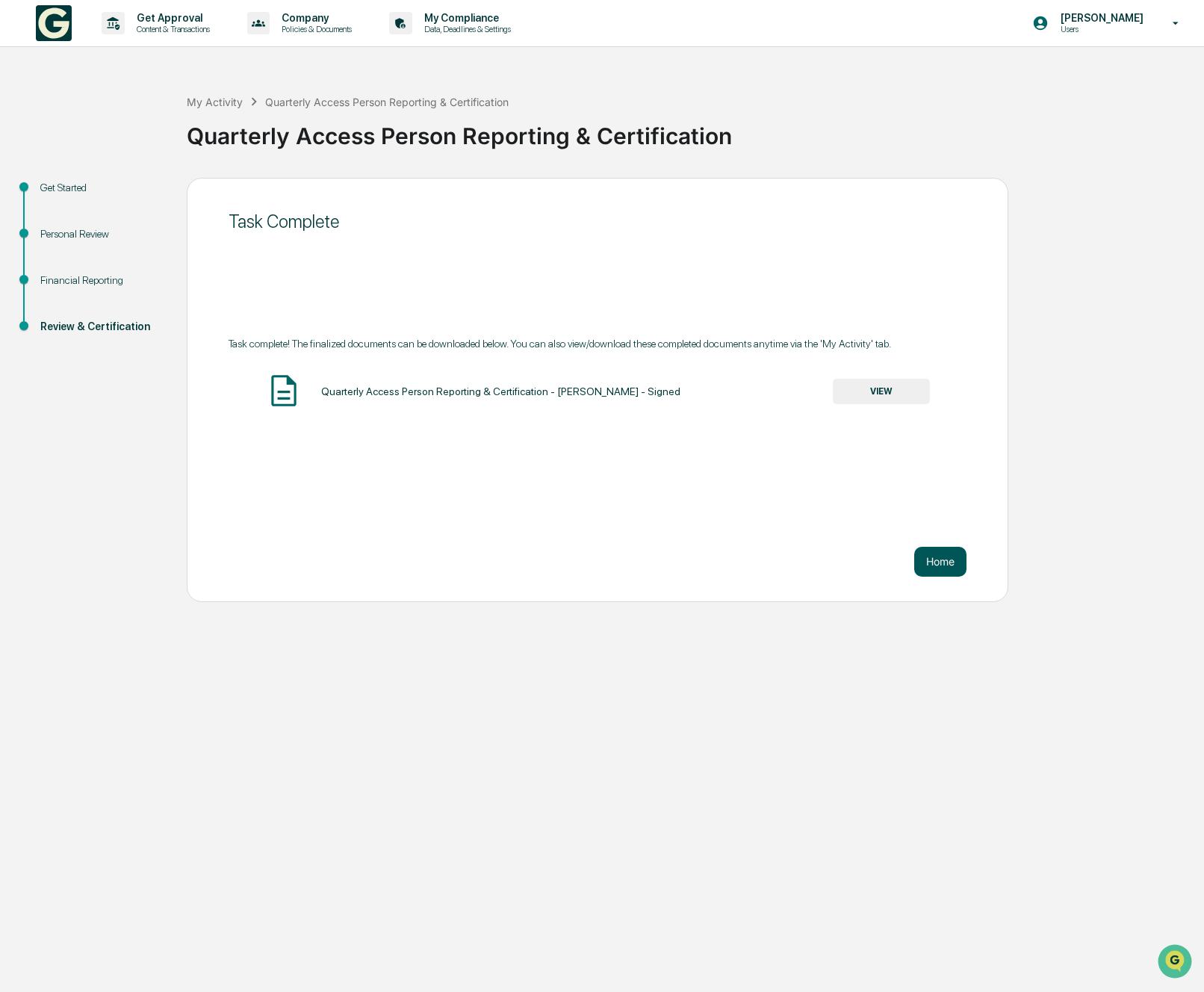
click at [939, 558] on button "Home" at bounding box center [941, 561] width 52 height 30
